Goal: Information Seeking & Learning: Learn about a topic

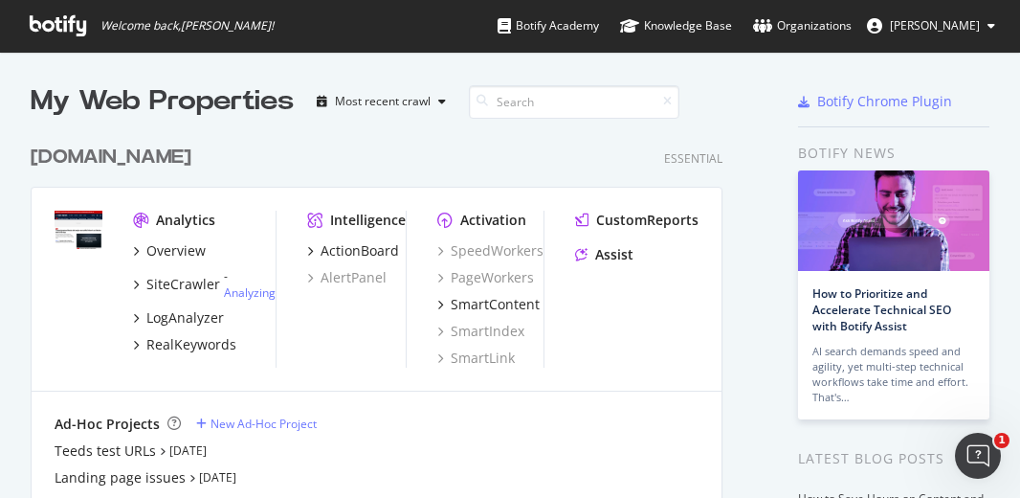
click at [128, 160] on div "[DOMAIN_NAME]" at bounding box center [111, 158] width 161 height 28
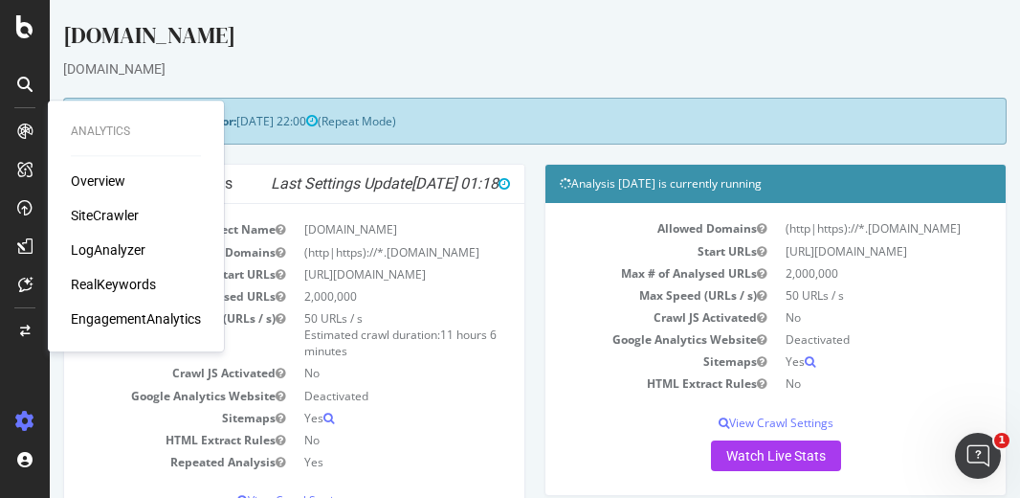
click at [122, 260] on div "Overview SiteCrawler LogAnalyzer RealKeywords EngagementAnalytics" at bounding box center [136, 249] width 130 height 157
click at [99, 254] on div "LogAnalyzer" at bounding box center [108, 249] width 75 height 19
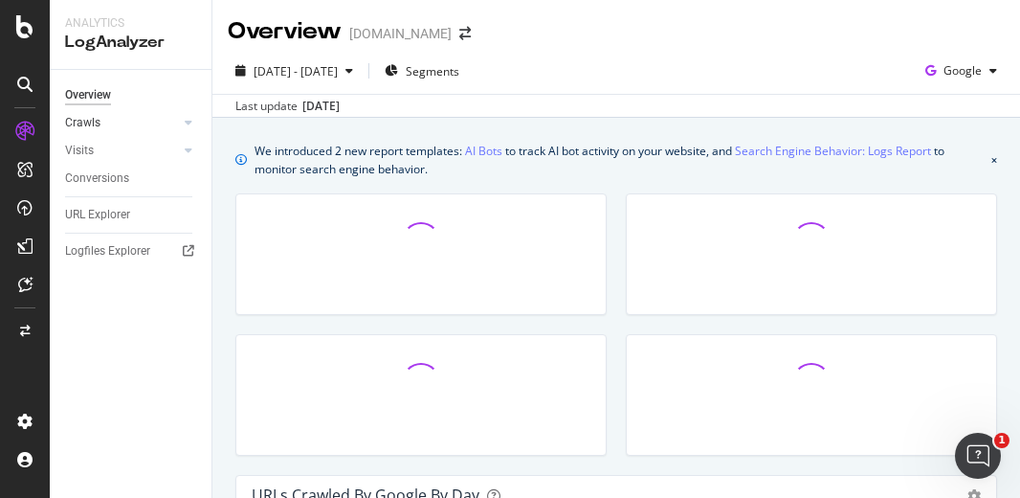
click at [121, 126] on link "Crawls" at bounding box center [122, 123] width 114 height 20
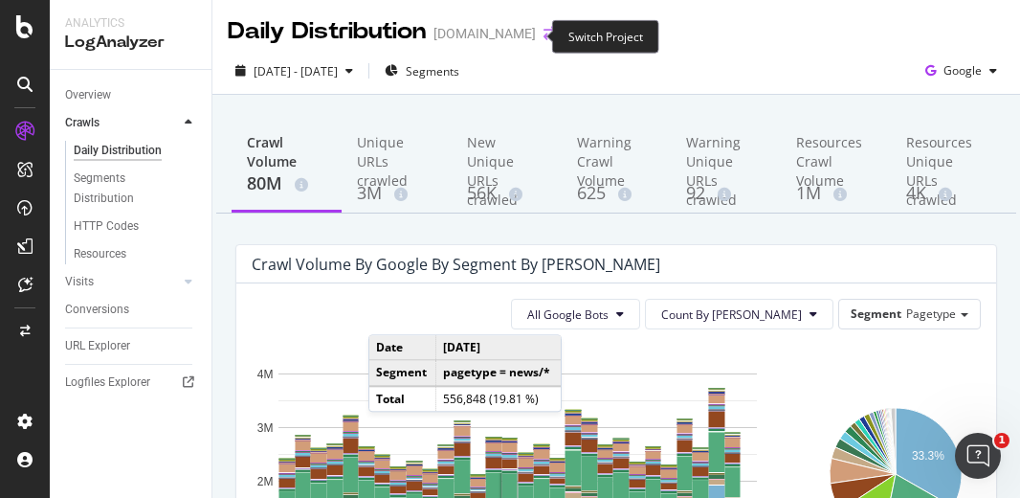
click at [544, 37] on icon "arrow-right-arrow-left" at bounding box center [549, 33] width 11 height 13
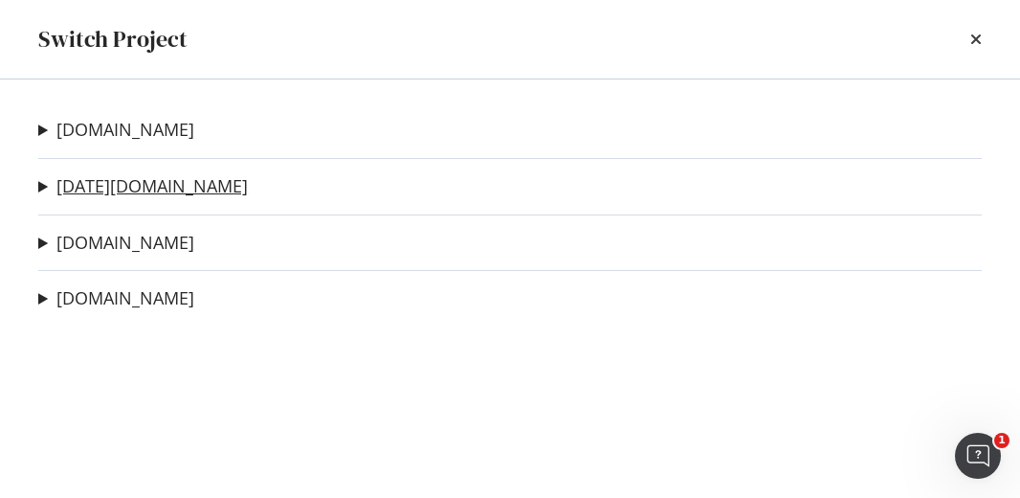
click at [69, 181] on link "today.com" at bounding box center [151, 186] width 191 height 20
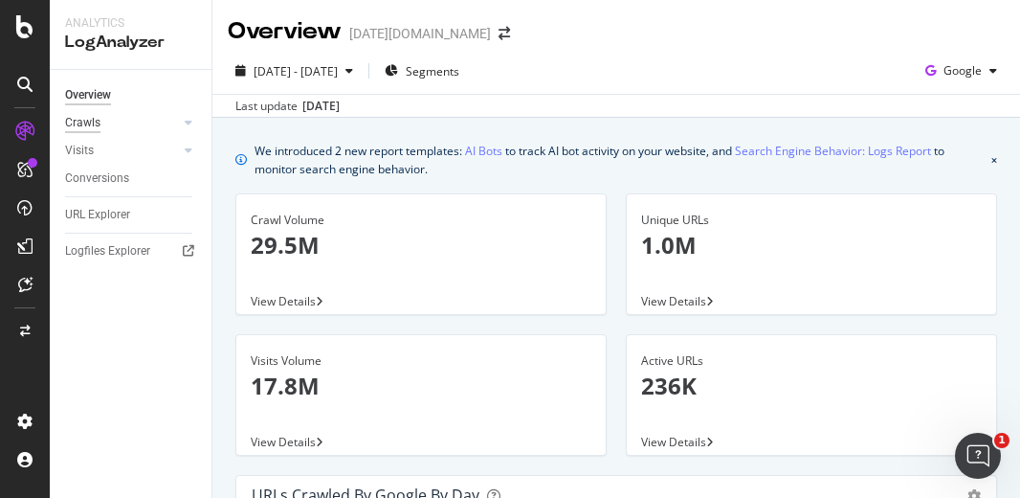
click at [90, 119] on div "Crawls" at bounding box center [82, 123] width 35 height 20
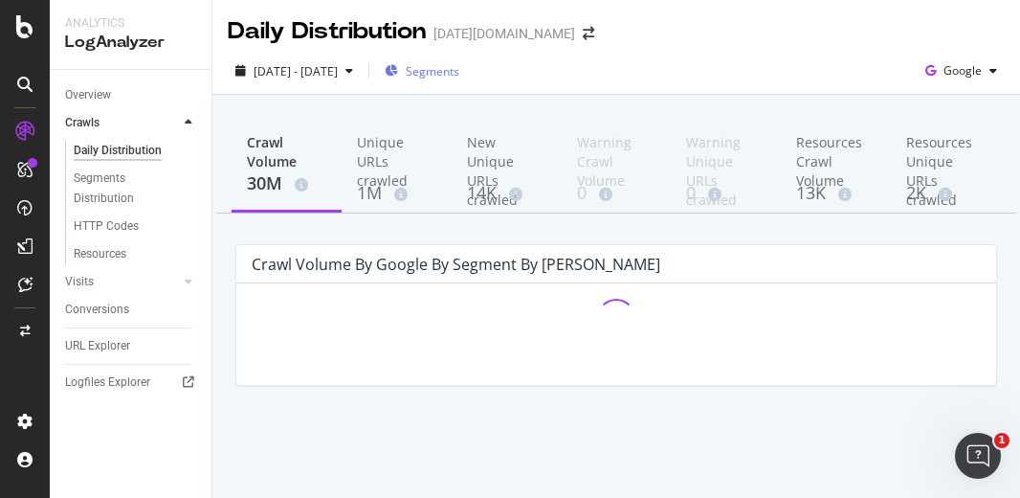
click at [459, 74] on span "Segments" at bounding box center [433, 71] width 54 height 16
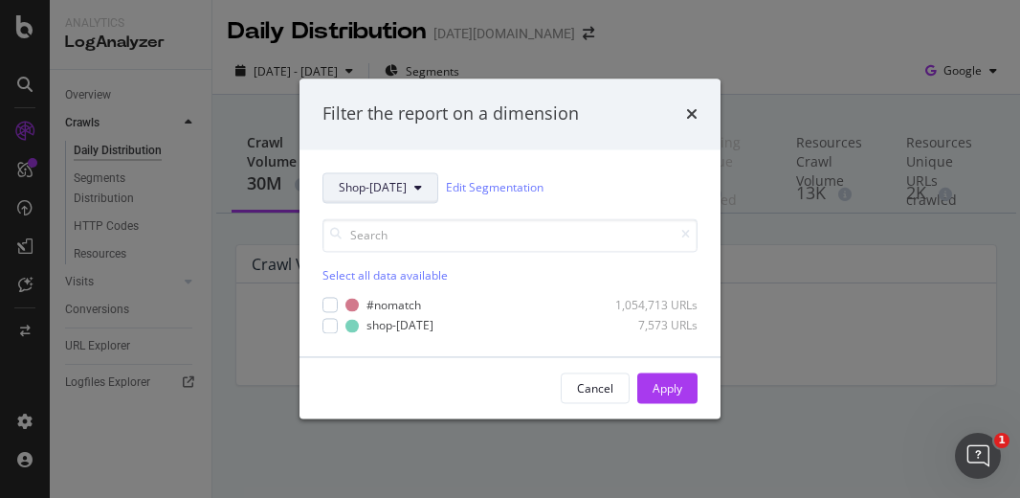
click at [409, 195] on button "Shop-TODAY" at bounding box center [381, 187] width 116 height 31
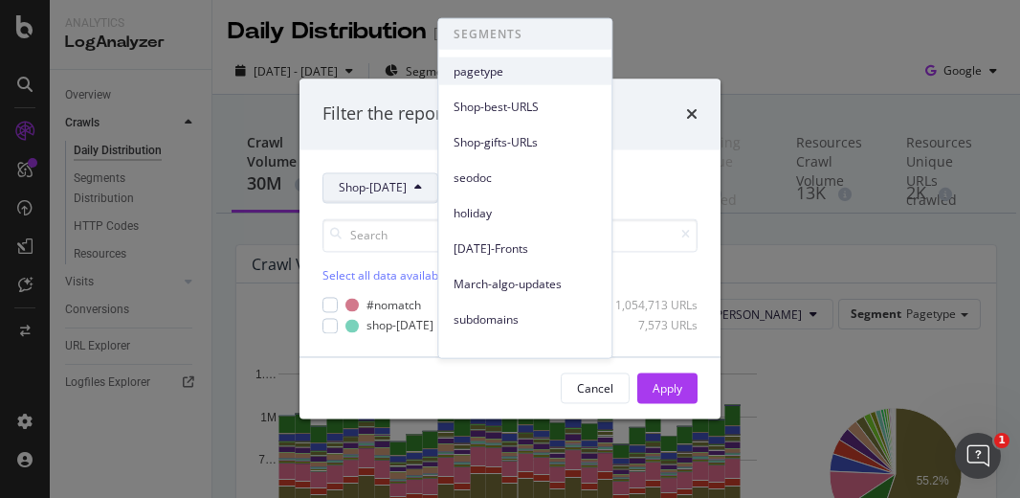
click at [488, 67] on span "pagetype" at bounding box center [525, 70] width 143 height 17
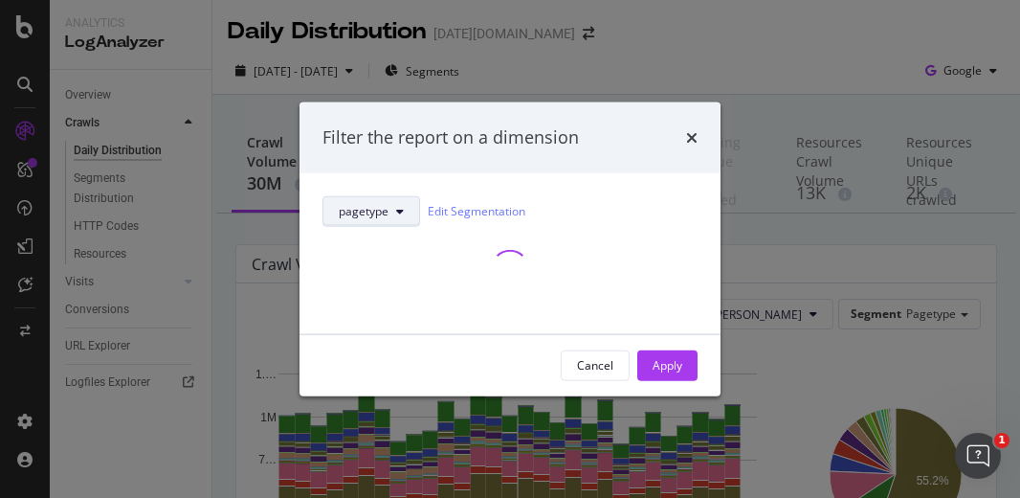
click at [369, 220] on button "pagetype" at bounding box center [372, 210] width 98 height 31
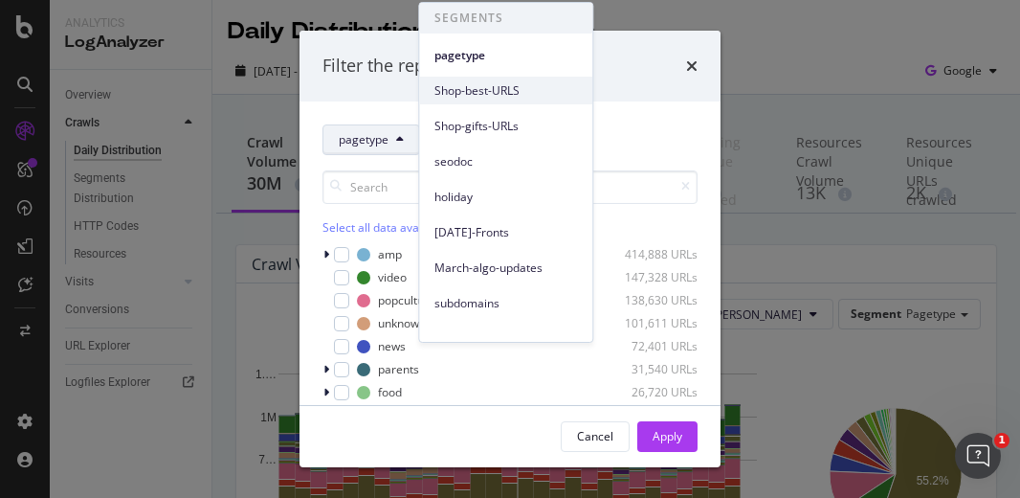
click at [474, 95] on span "Shop-best-URLS" at bounding box center [506, 90] width 143 height 17
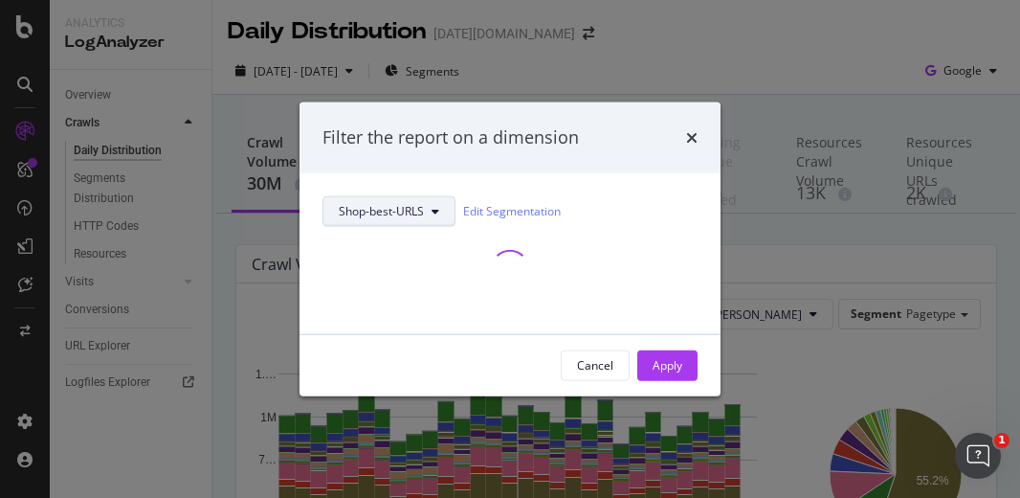
click at [436, 214] on icon "modal" at bounding box center [436, 210] width 8 height 11
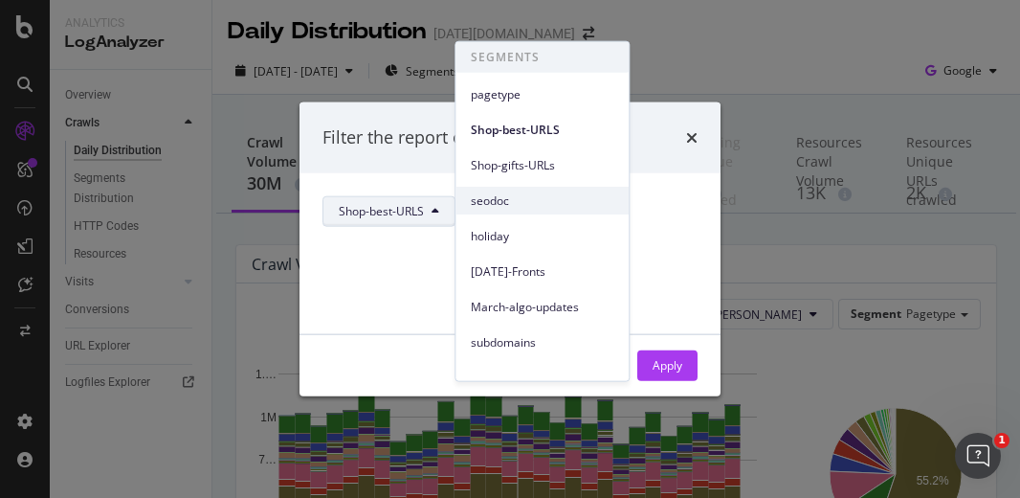
click at [515, 210] on div "seodoc" at bounding box center [542, 201] width 173 height 28
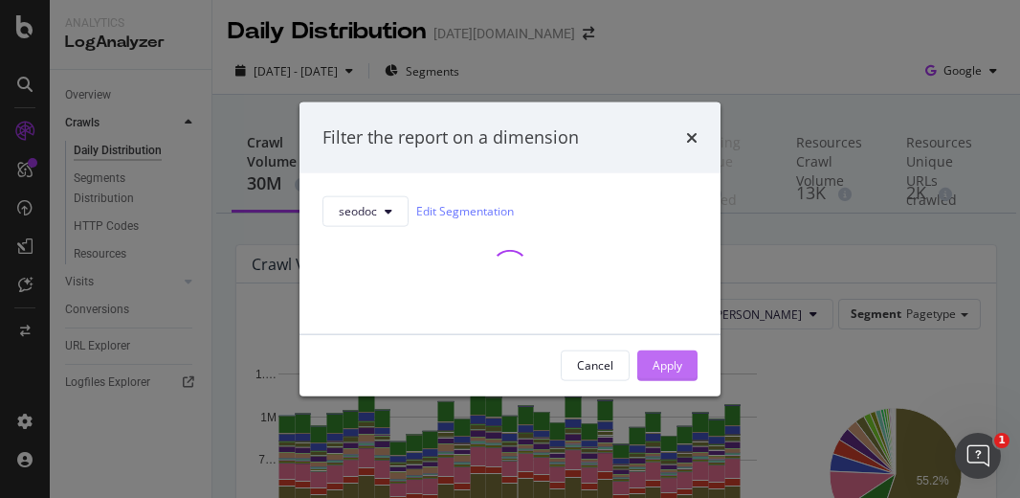
click at [666, 354] on div "Apply" at bounding box center [668, 364] width 30 height 29
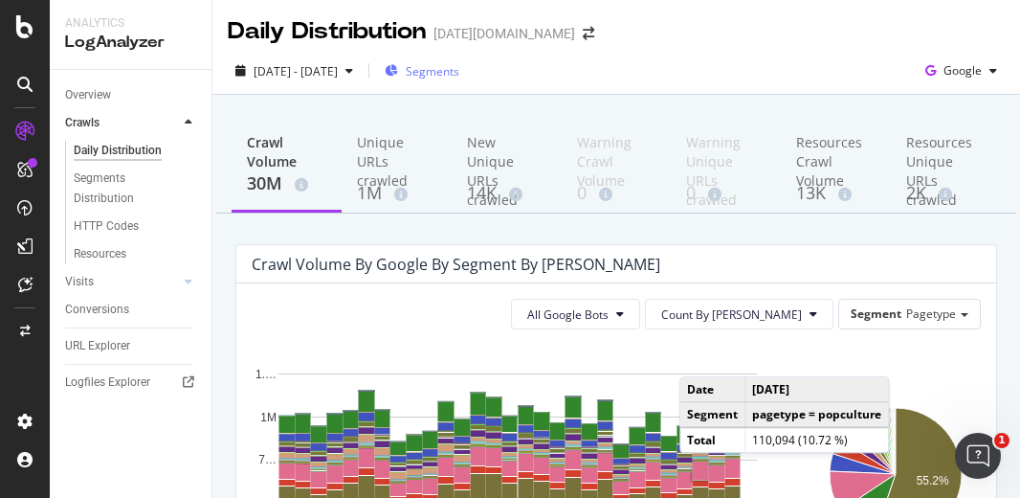
click at [459, 66] on span "Segments" at bounding box center [433, 71] width 54 height 16
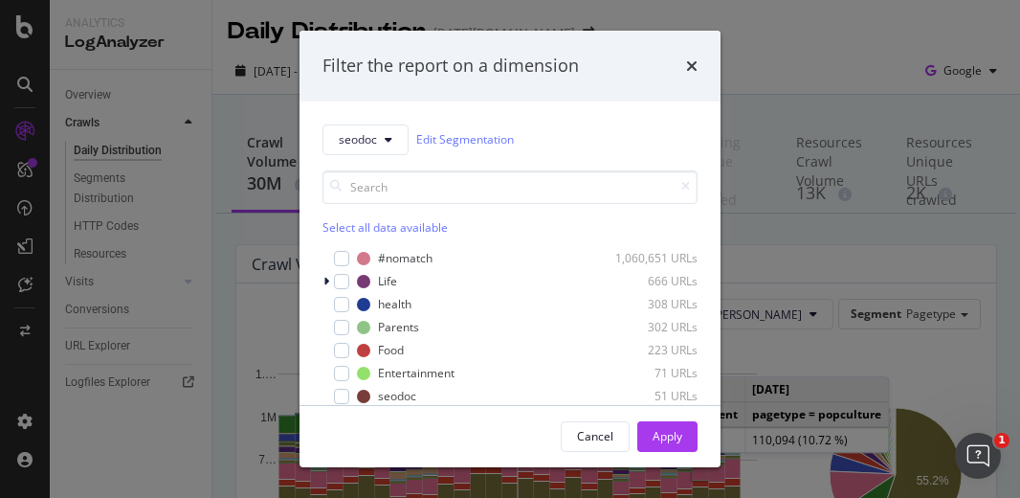
click at [352, 225] on div "Select all data available" at bounding box center [510, 227] width 375 height 16
click at [668, 435] on div "Apply" at bounding box center [668, 436] width 30 height 16
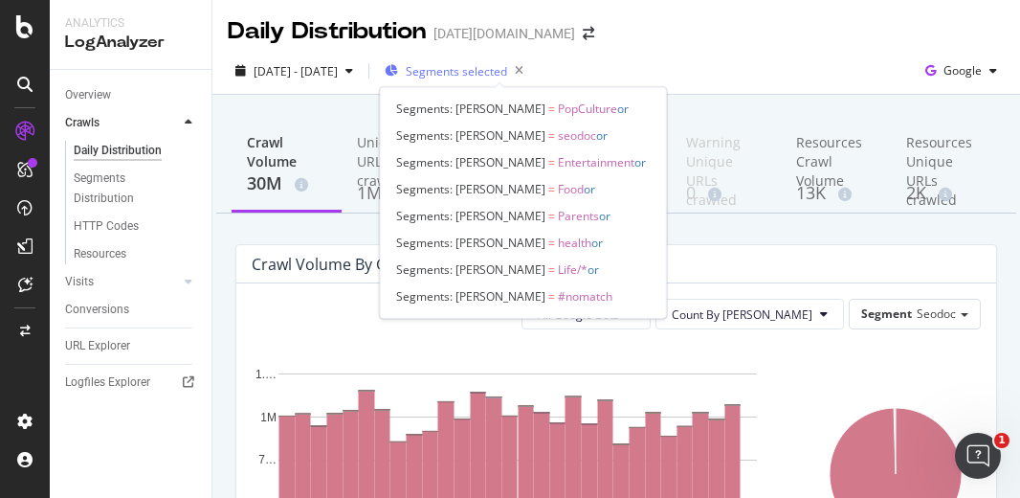
click at [488, 74] on span "Segments selected" at bounding box center [456, 71] width 101 height 16
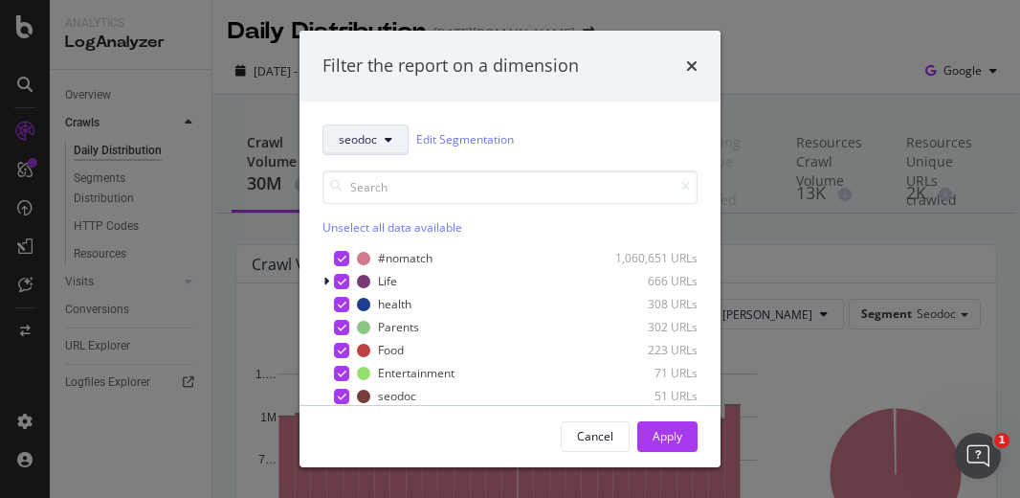
click at [374, 136] on span "seodoc" at bounding box center [358, 139] width 38 height 16
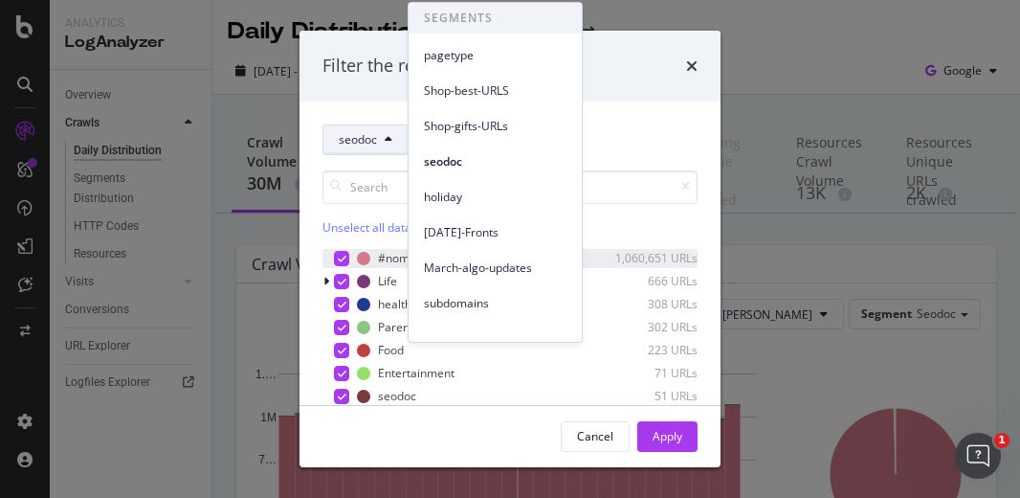
click at [343, 258] on icon "modal" at bounding box center [342, 259] width 9 height 10
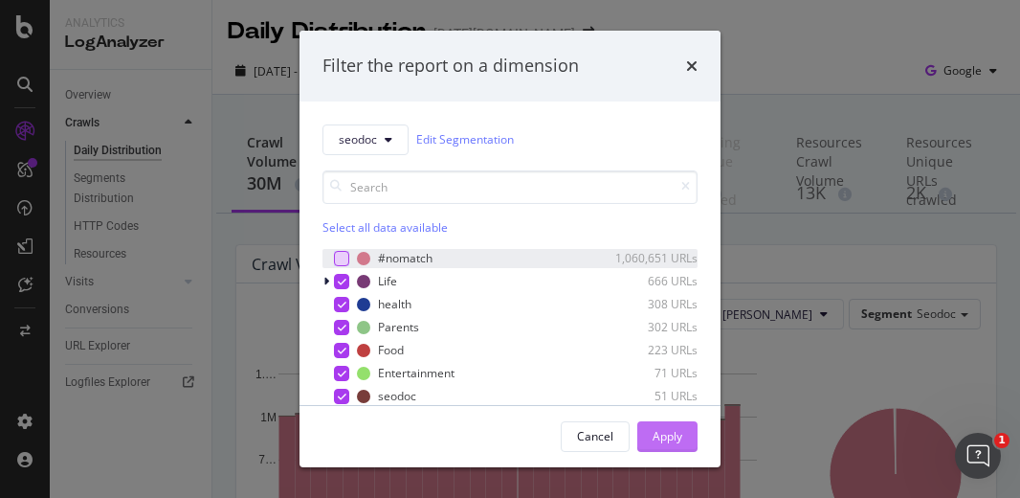
click at [676, 436] on div "Apply" at bounding box center [668, 436] width 30 height 16
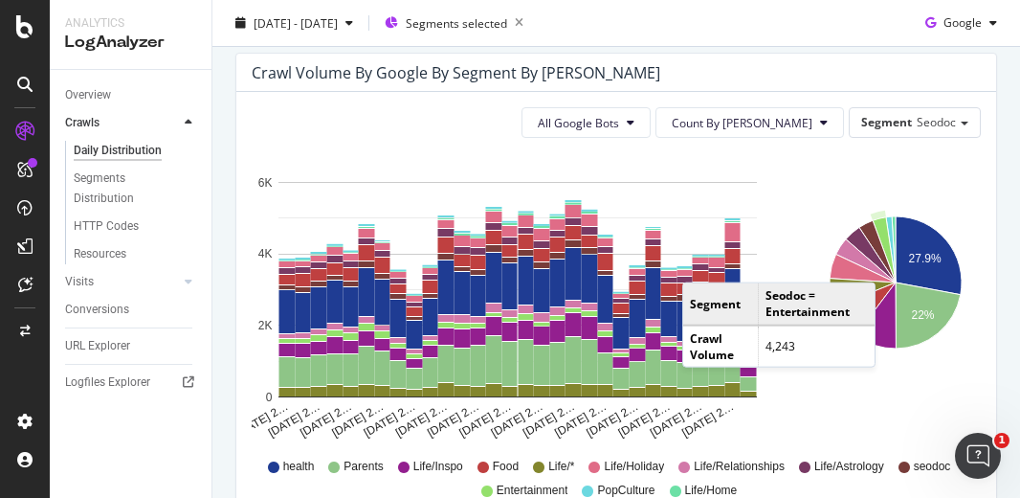
scroll to position [96, 0]
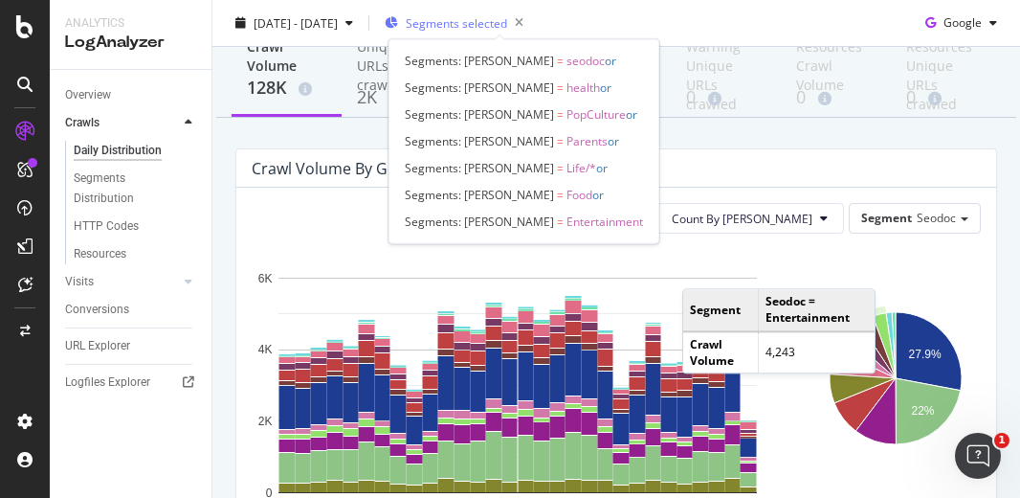
click at [507, 22] on span "Segments selected" at bounding box center [456, 22] width 101 height 16
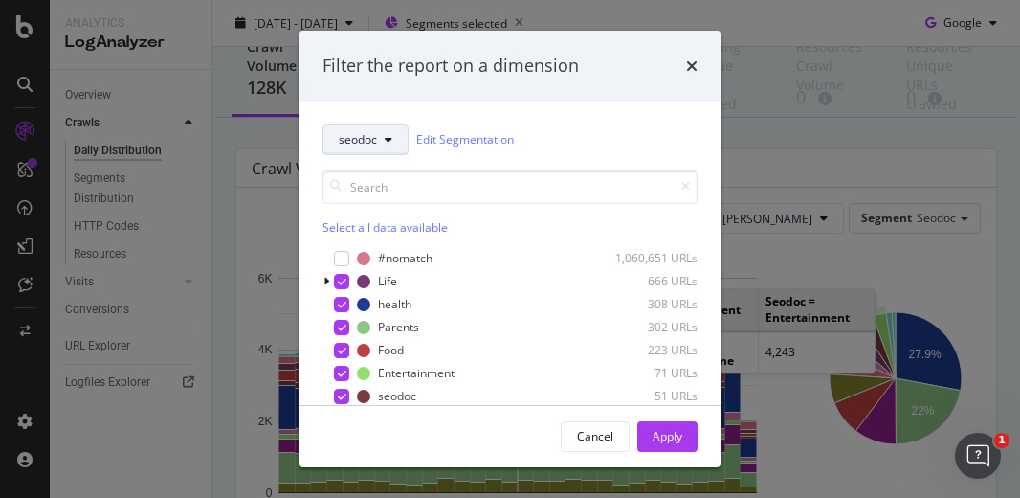
click at [391, 143] on icon "modal" at bounding box center [389, 139] width 8 height 11
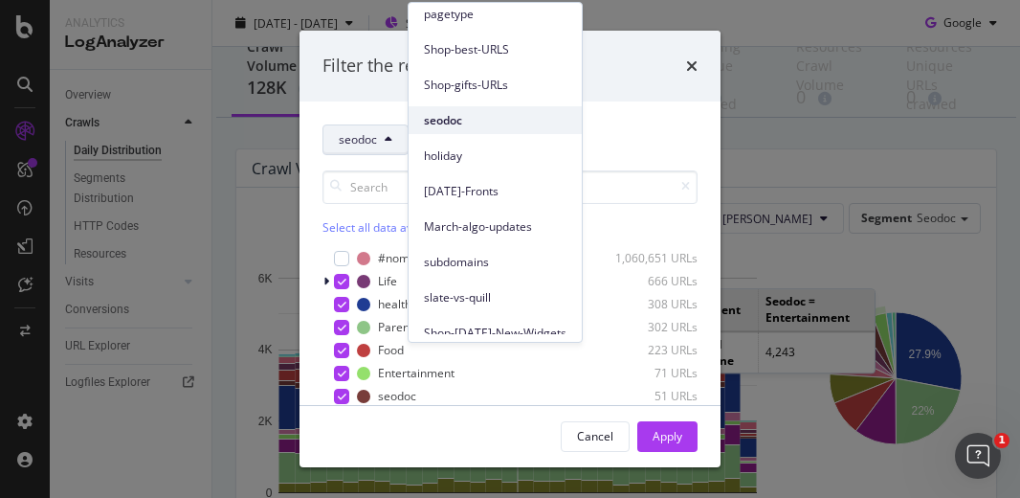
scroll to position [0, 0]
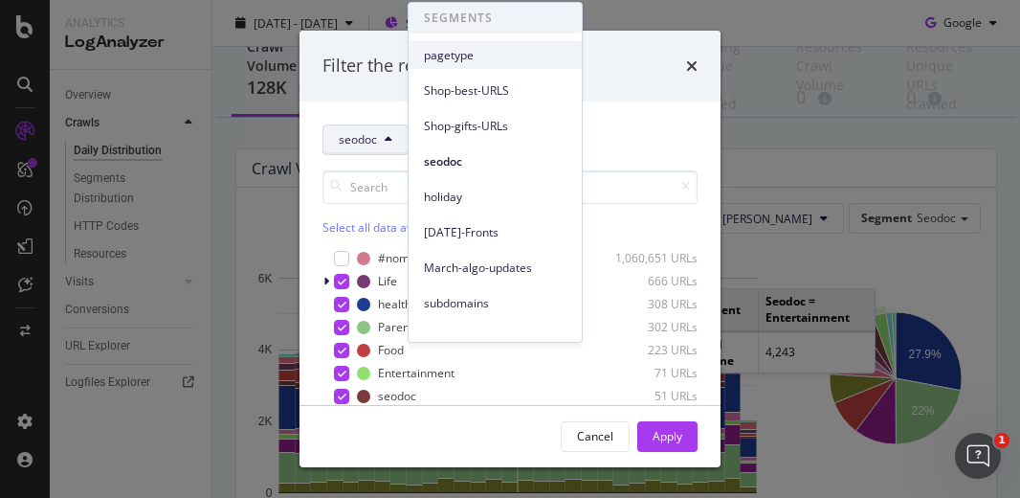
click at [486, 58] on span "pagetype" at bounding box center [495, 55] width 143 height 17
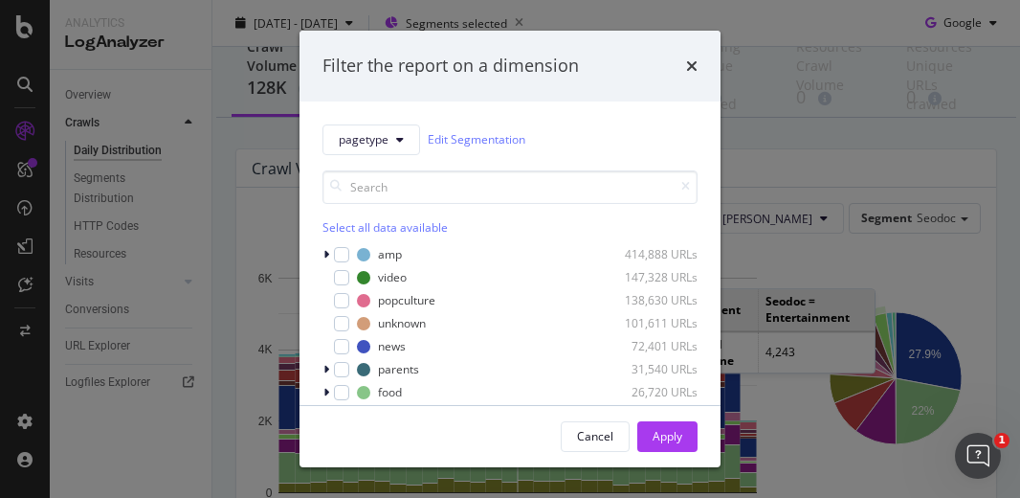
click at [345, 222] on div "Select all data available" at bounding box center [510, 227] width 375 height 16
click at [687, 440] on button "Apply" at bounding box center [667, 436] width 60 height 31
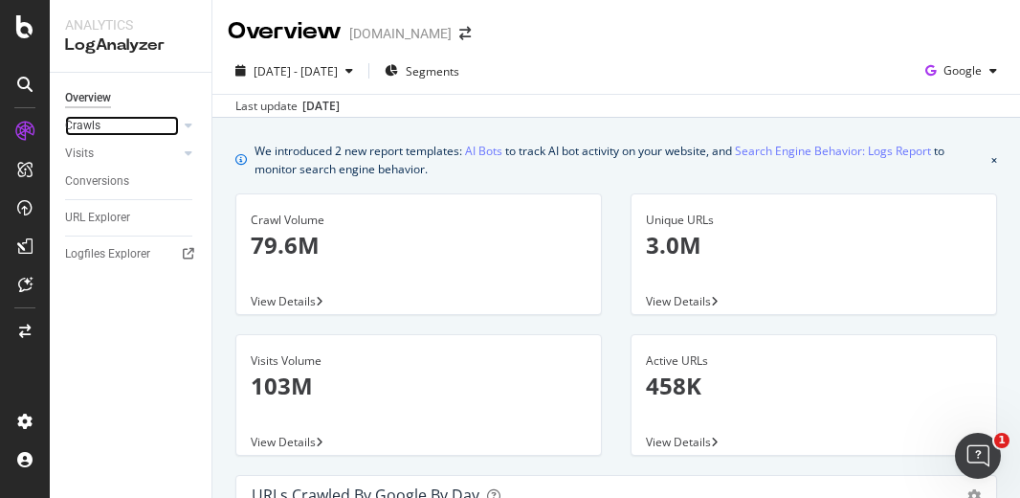
click at [115, 127] on link "Crawls" at bounding box center [122, 126] width 114 height 20
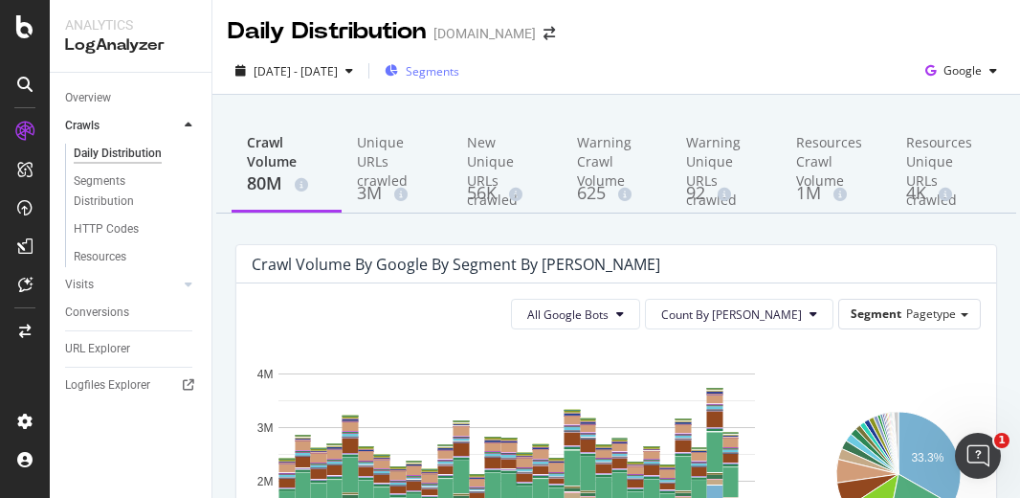
click at [459, 68] on span "Segments" at bounding box center [433, 71] width 54 height 16
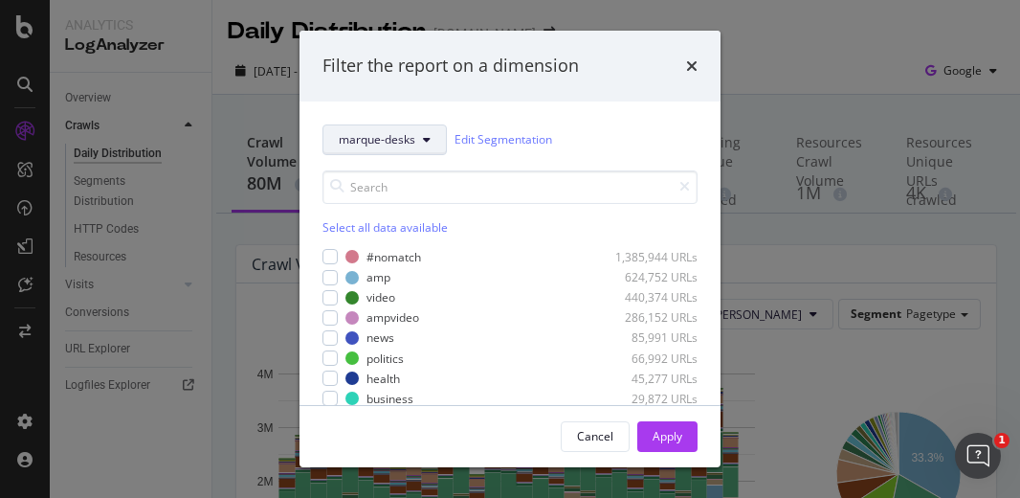
click at [419, 145] on button "marque-desks" at bounding box center [385, 139] width 124 height 31
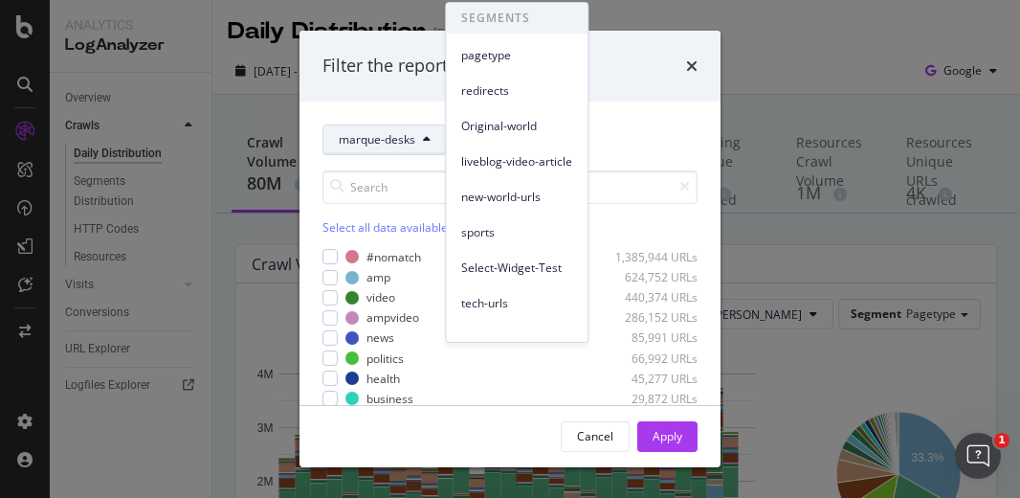
click at [676, 128] on div "marque-desks Edit Segmentation" at bounding box center [510, 139] width 375 height 31
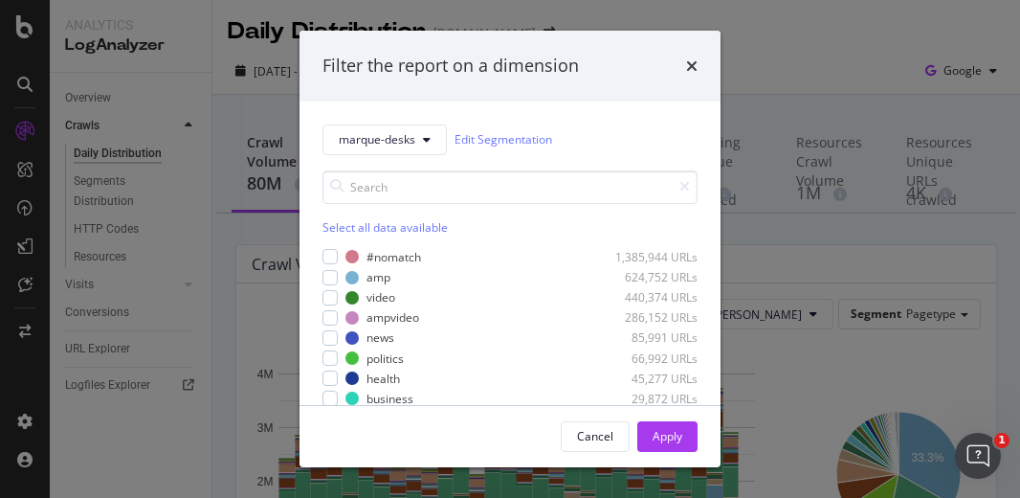
click at [347, 226] on div "Select all data available" at bounding box center [510, 227] width 375 height 16
click at [674, 440] on div "Apply" at bounding box center [668, 436] width 30 height 16
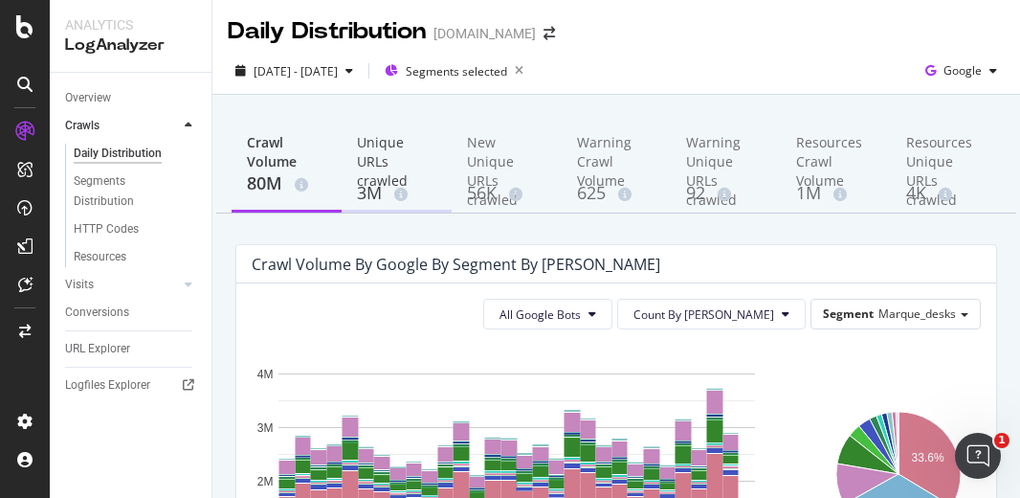
click at [375, 158] on div "Unique URLs crawled" at bounding box center [396, 157] width 79 height 48
